Goal: Share content: Share content

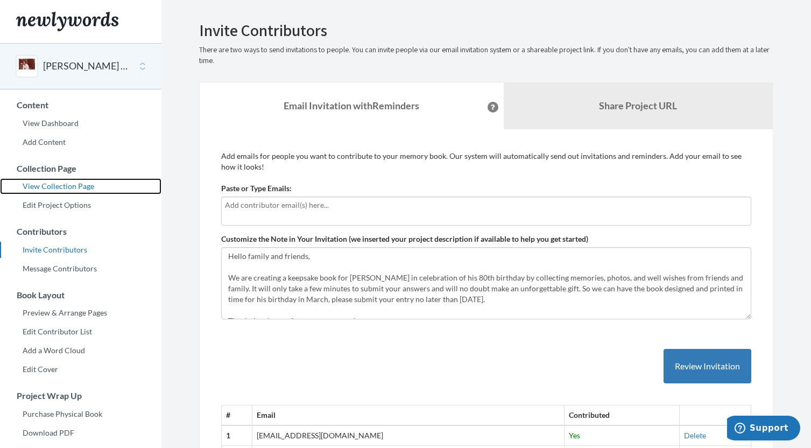
click at [58, 188] on link "View Collection Page" at bounding box center [80, 186] width 161 height 16
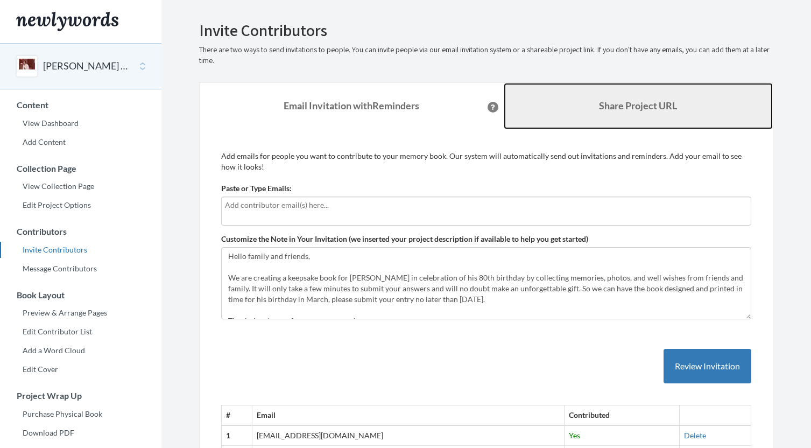
click at [544, 104] on link "Share Project URL" at bounding box center [639, 106] width 270 height 46
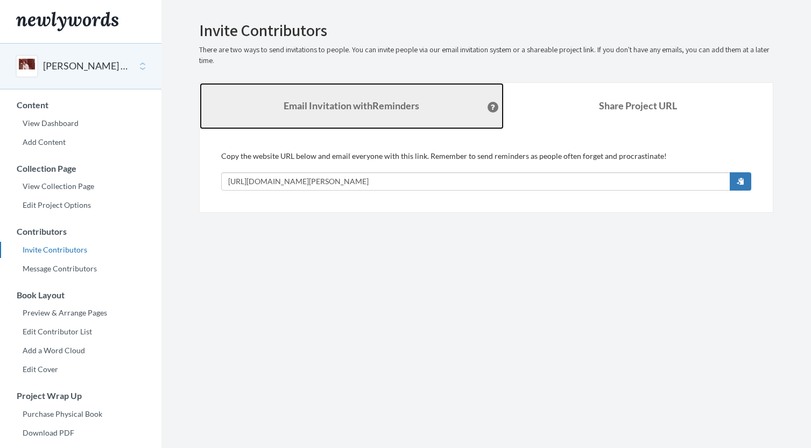
click at [394, 116] on link "Email Invitation with Reminders" at bounding box center [352, 106] width 304 height 46
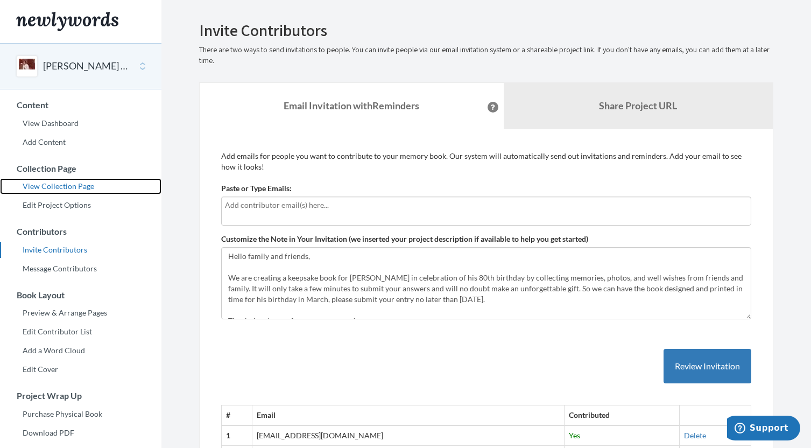
click at [60, 188] on link "View Collection Page" at bounding box center [80, 186] width 161 height 16
